Goal: Transaction & Acquisition: Purchase product/service

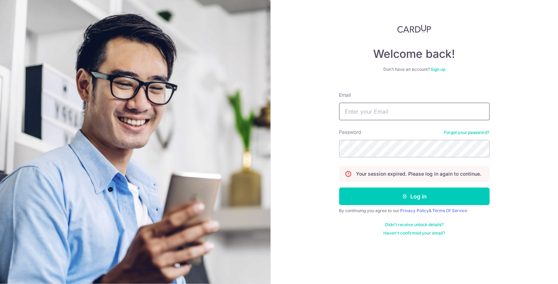
click at [401, 113] on input "Email" at bounding box center [414, 112] width 151 height 18
type input "admin@bonbon.com.sg"
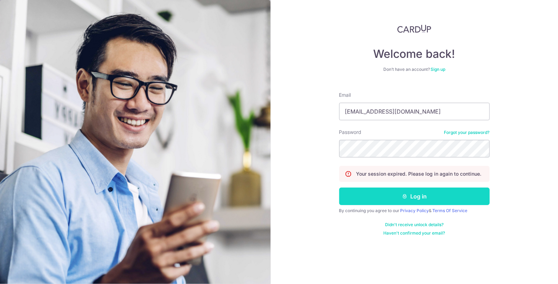
click at [425, 198] on button "Log in" at bounding box center [414, 196] width 151 height 18
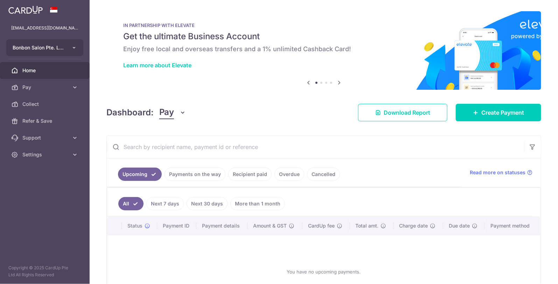
click at [73, 45] on icon "button" at bounding box center [74, 48] width 6 height 6
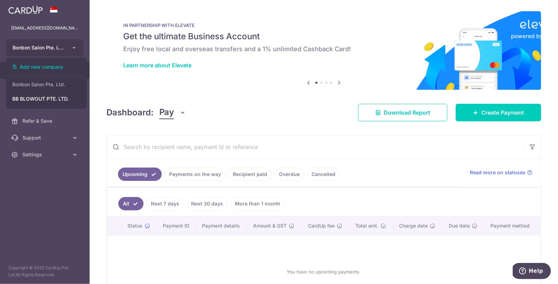
click at [76, 46] on icon "button" at bounding box center [74, 48] width 6 height 6
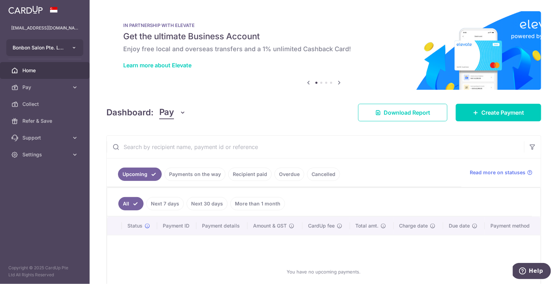
click at [77, 46] on icon "button" at bounding box center [74, 48] width 6 height 6
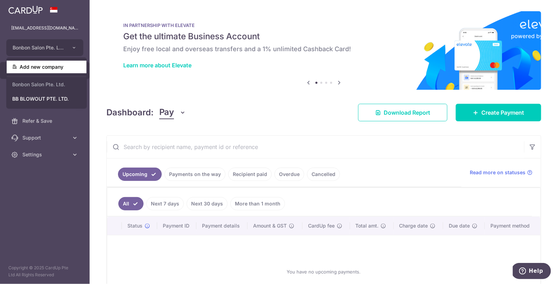
click at [65, 64] on link "Add new company" at bounding box center [47, 67] width 80 height 13
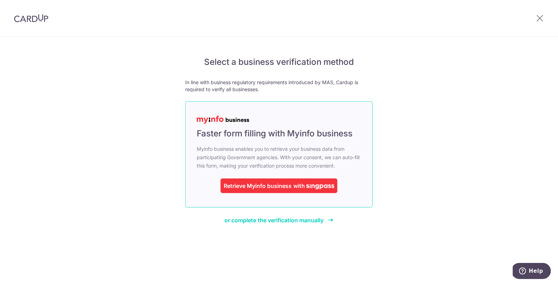
click at [235, 185] on div "Retrieve Myinfo business" at bounding box center [258, 185] width 68 height 8
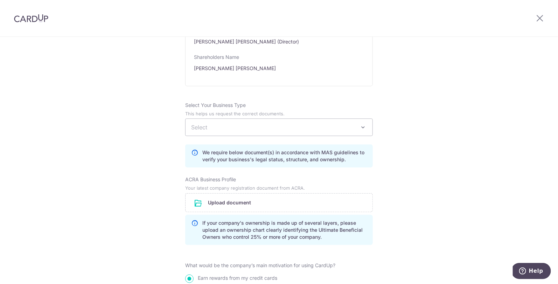
scroll to position [405, 0]
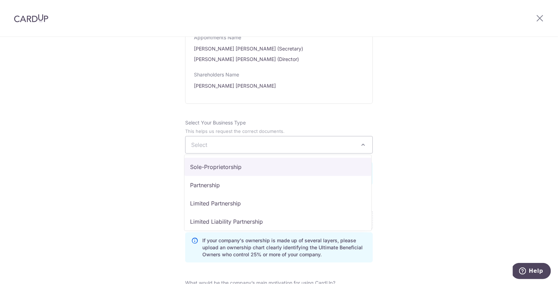
click at [301, 141] on span "Select" at bounding box center [279, 144] width 187 height 17
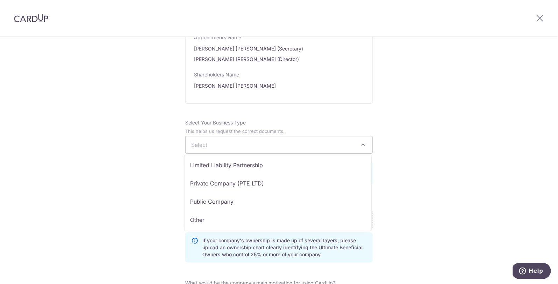
scroll to position [57, 0]
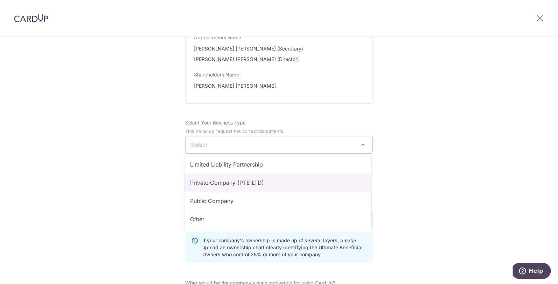
select select "Private Company (PTE LTD)"
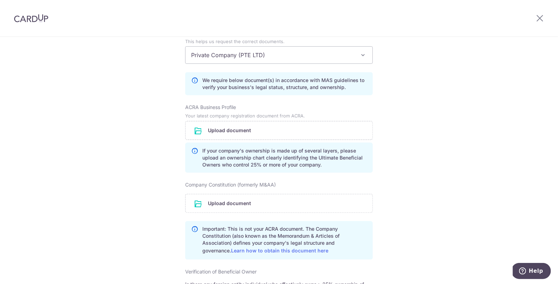
scroll to position [494, 0]
click at [237, 133] on input "file" at bounding box center [279, 130] width 187 height 18
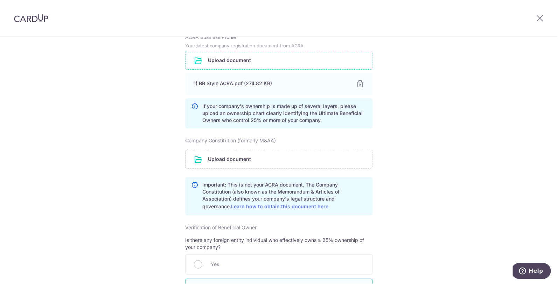
scroll to position [569, 0]
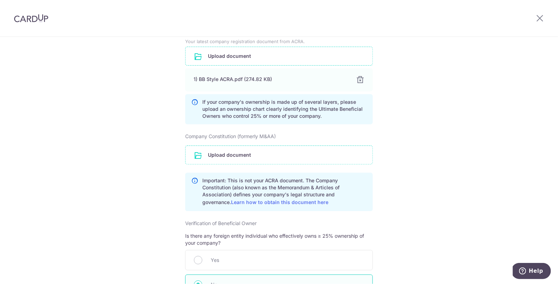
click at [235, 150] on input "file" at bounding box center [279, 155] width 187 height 18
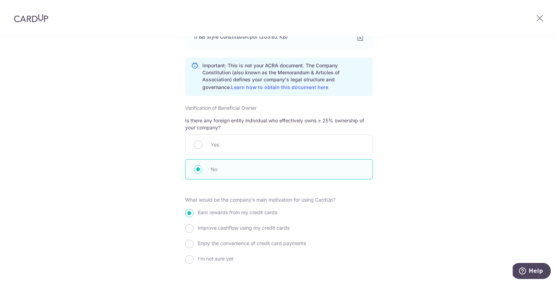
scroll to position [768, 0]
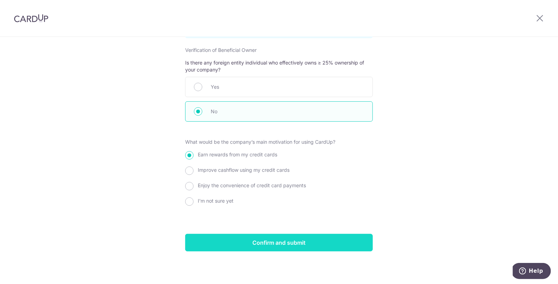
click at [258, 238] on input "Confirm and submit" at bounding box center [279, 242] width 188 height 18
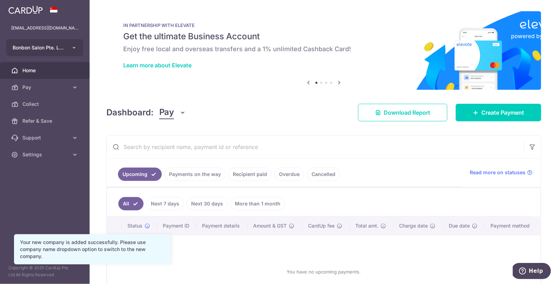
click at [76, 48] on icon "button" at bounding box center [74, 48] width 6 height 6
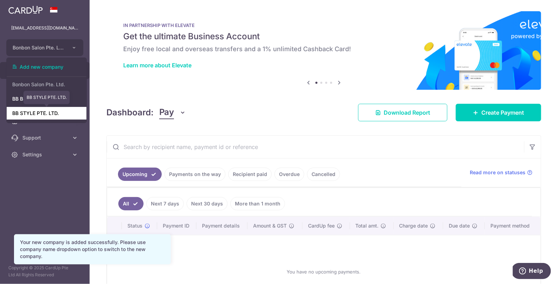
click at [54, 113] on link "BB STYLE PTE. LTD." at bounding box center [47, 113] width 80 height 13
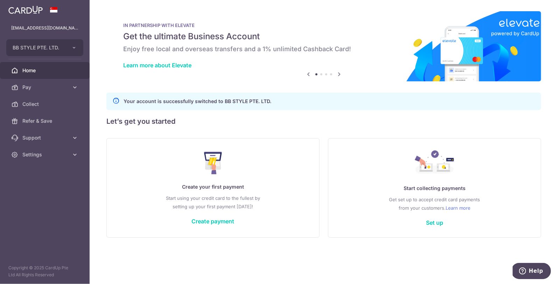
click at [205, 189] on p "Create your first payment" at bounding box center [213, 186] width 184 height 8
click at [198, 221] on link "Create payment" at bounding box center [213, 220] width 43 height 7
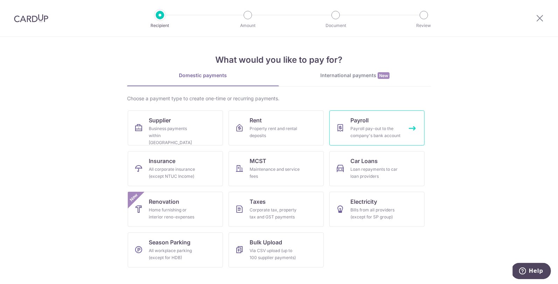
click at [382, 121] on link "Payroll Payroll pay-out to the company's bank account" at bounding box center [376, 127] width 95 height 35
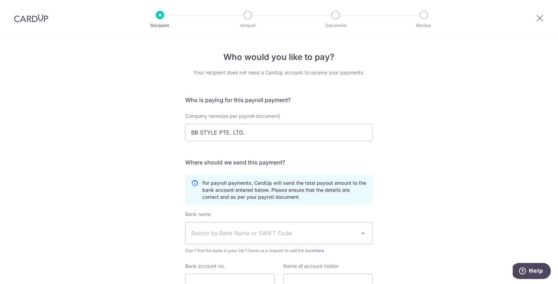
scroll to position [63, 0]
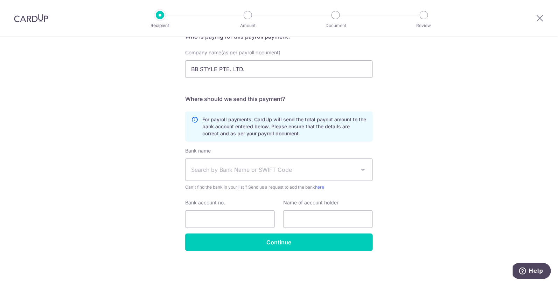
click at [250, 165] on span "Search by Bank Name or SWIFT Code" at bounding box center [279, 170] width 187 height 22
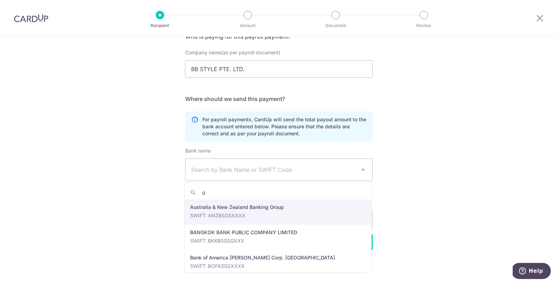
type input "oc"
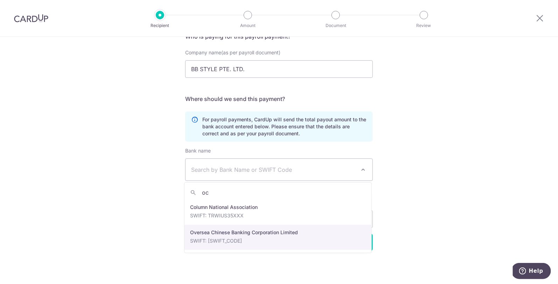
select select "12"
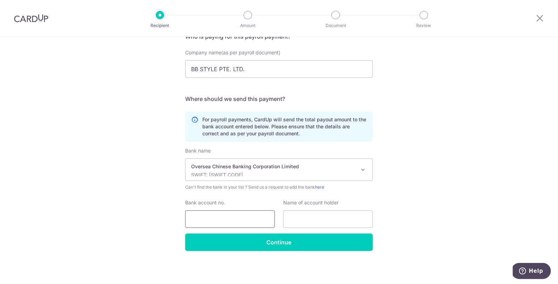
click at [234, 216] on input "Bank account no." at bounding box center [230, 219] width 90 height 18
type input "596526442001"
click at [337, 217] on input "text" at bounding box center [328, 219] width 90 height 18
type input "bb style pte. ltd."
click at [163, 161] on div "Who would you like to pay? Your recipient does not need a CardUp account to rec…" at bounding box center [279, 128] width 558 height 310
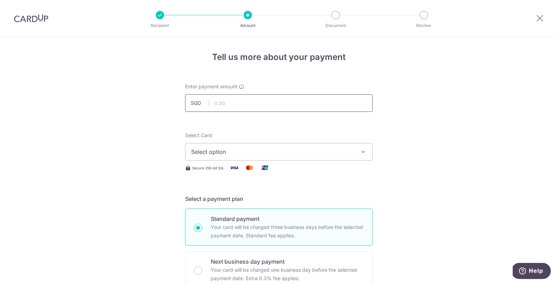
click at [282, 103] on input "text" at bounding box center [279, 103] width 188 height 18
type input "26,000.00"
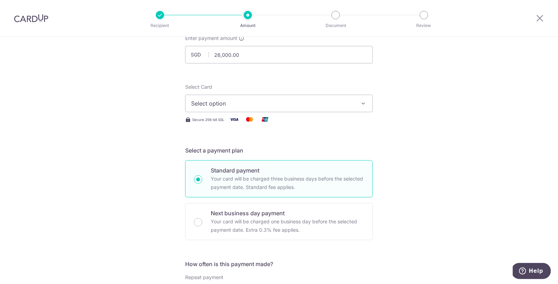
scroll to position [59, 0]
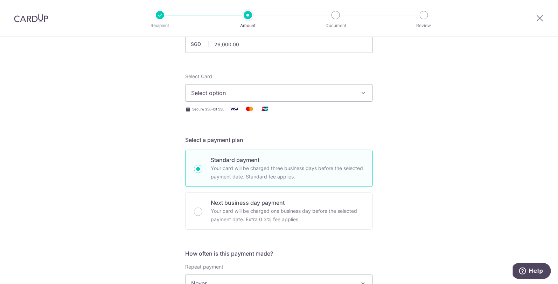
click at [249, 91] on span "Select option" at bounding box center [272, 93] width 163 height 8
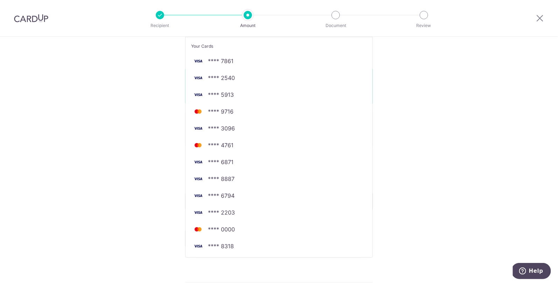
scroll to position [141, 0]
click at [235, 142] on span "**** 4761" at bounding box center [279, 144] width 176 height 8
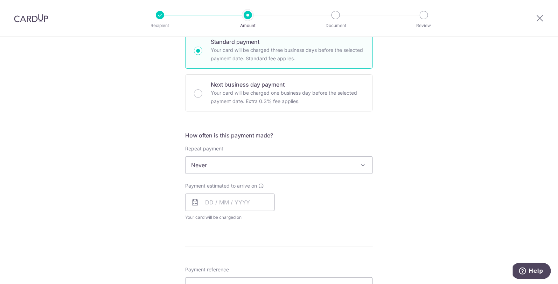
scroll to position [187, 0]
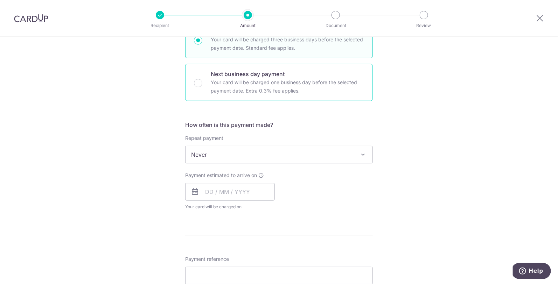
click at [196, 88] on div "Next business day payment Your card will be charged one business day before the…" at bounding box center [279, 82] width 188 height 37
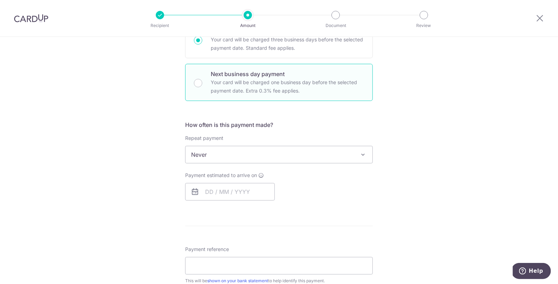
radio input "false"
radio input "true"
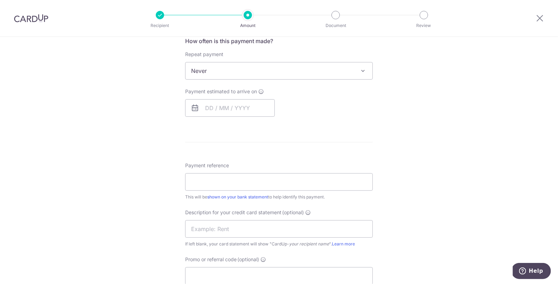
scroll to position [280, 0]
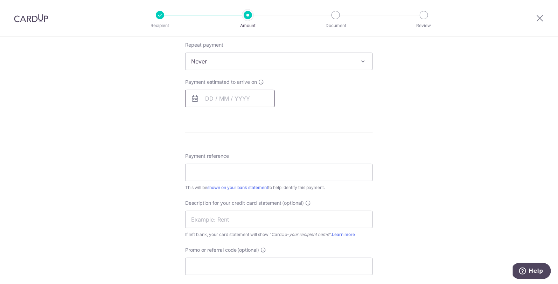
click at [207, 98] on input "text" at bounding box center [230, 99] width 90 height 18
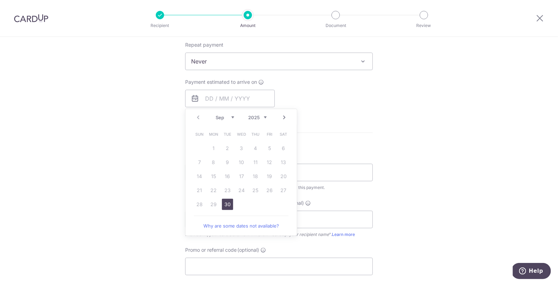
click at [226, 207] on link "30" at bounding box center [227, 203] width 11 height 11
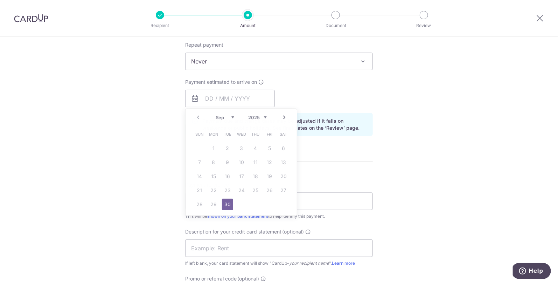
type input "[DATE]"
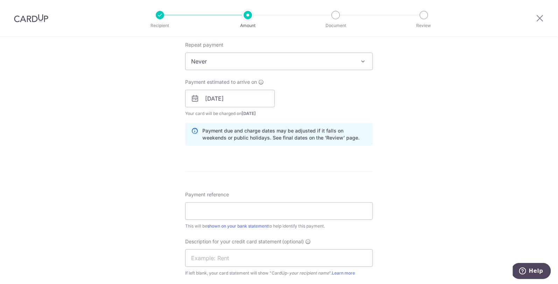
scroll to position [352, 0]
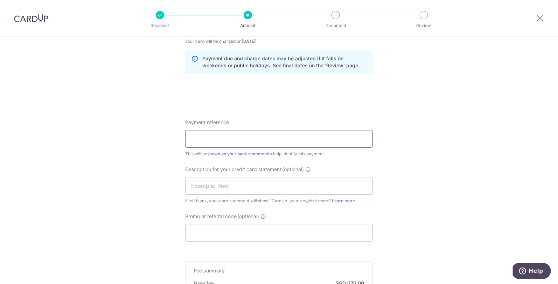
click at [229, 132] on input "Payment reference" at bounding box center [279, 139] width 188 height 18
type input "payroll"
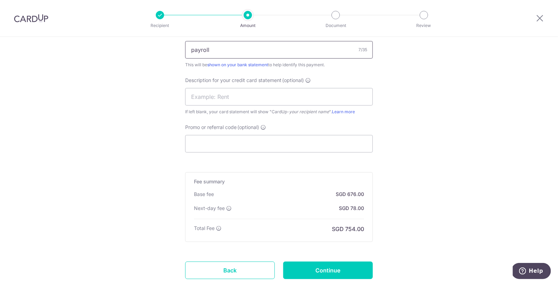
scroll to position [446, 0]
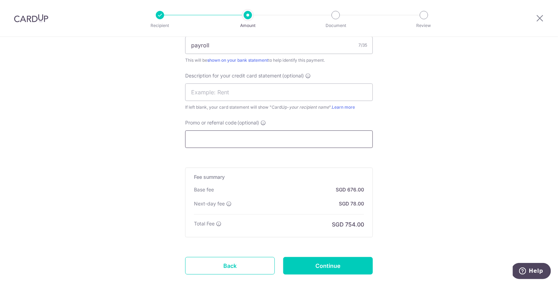
click at [215, 139] on input "Promo or referral code (optional)" at bounding box center [279, 139] width 188 height 18
type input "JEN245"
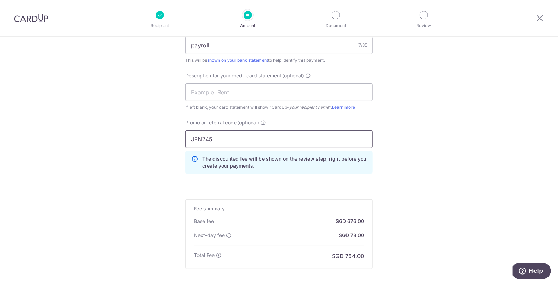
scroll to position [520, 0]
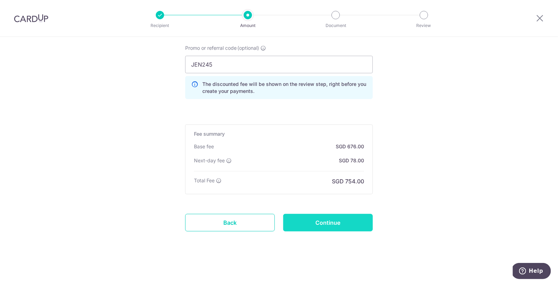
click at [327, 222] on input "Continue" at bounding box center [328, 223] width 90 height 18
type input "Create Schedule"
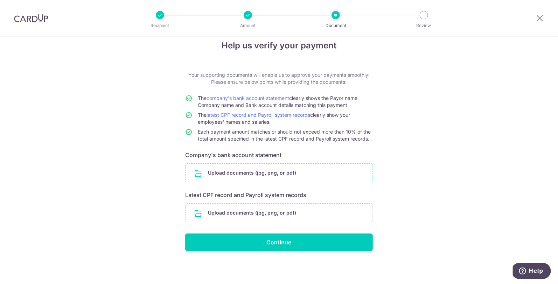
click at [248, 172] on input "file" at bounding box center [279, 172] width 187 height 18
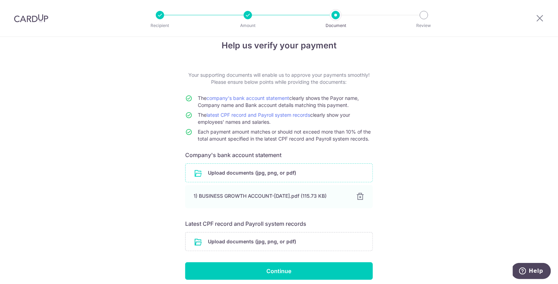
scroll to position [40, 0]
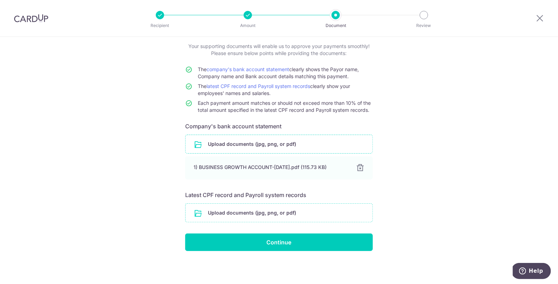
click at [230, 215] on input "file" at bounding box center [279, 212] width 187 height 18
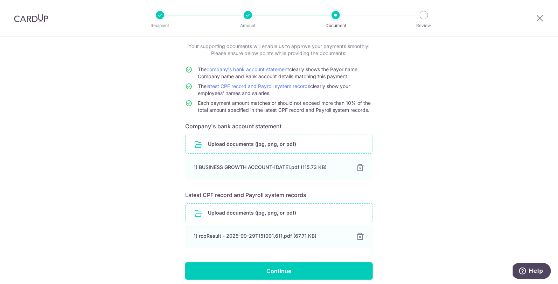
click at [263, 212] on input "file" at bounding box center [279, 212] width 187 height 18
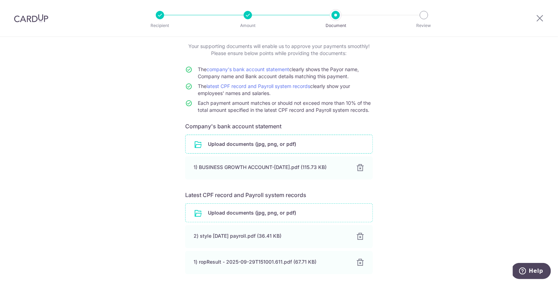
scroll to position [95, 0]
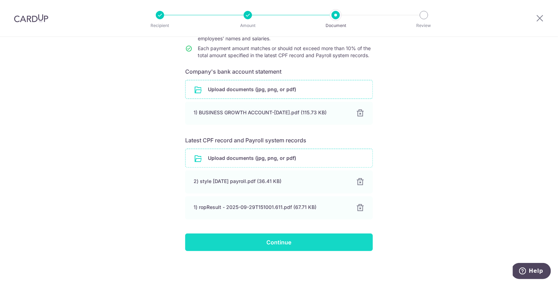
click at [240, 239] on input "Continue" at bounding box center [279, 242] width 188 height 18
